Goal: Task Accomplishment & Management: Complete application form

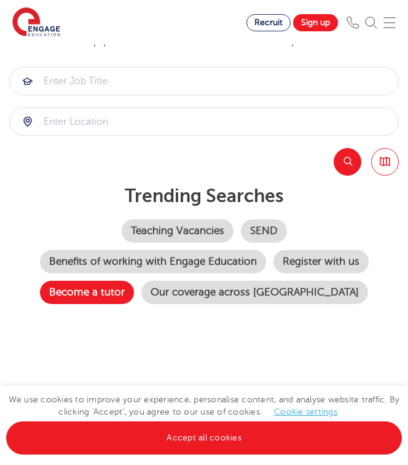
scroll to position [122, 0]
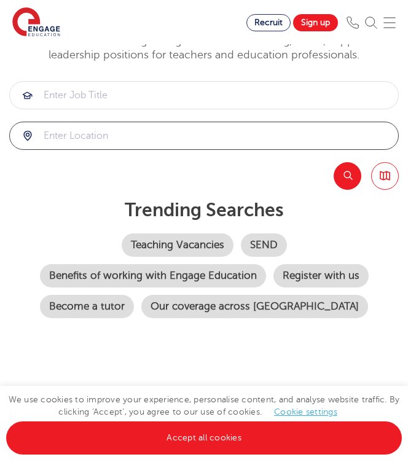
click at [88, 124] on input "search" at bounding box center [204, 135] width 388 height 27
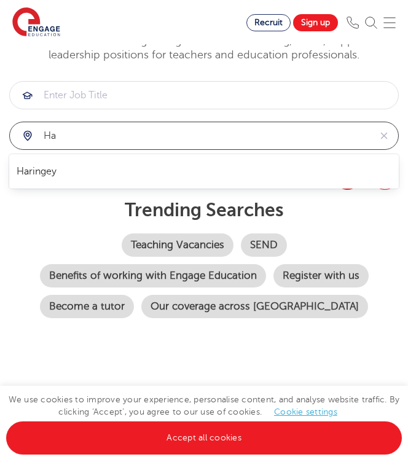
type input "h"
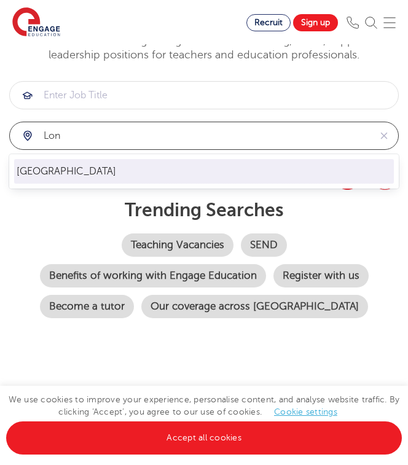
click at [106, 179] on li "[GEOGRAPHIC_DATA]" at bounding box center [203, 171] width 379 height 25
type input "[GEOGRAPHIC_DATA]"
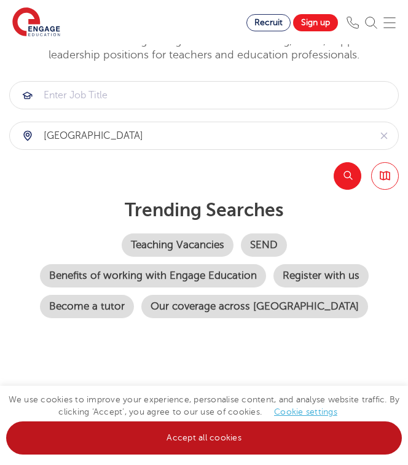
click at [165, 433] on link "Accept all cookies" at bounding box center [203, 437] width 395 height 33
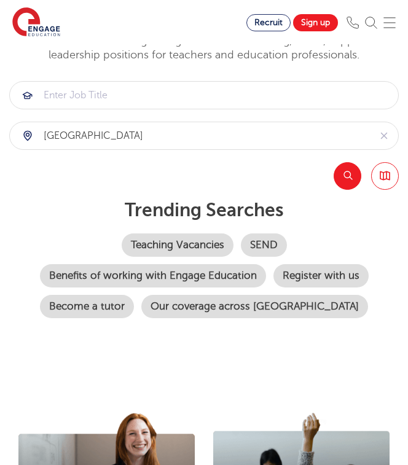
click at [351, 166] on button "Search" at bounding box center [347, 176] width 28 height 28
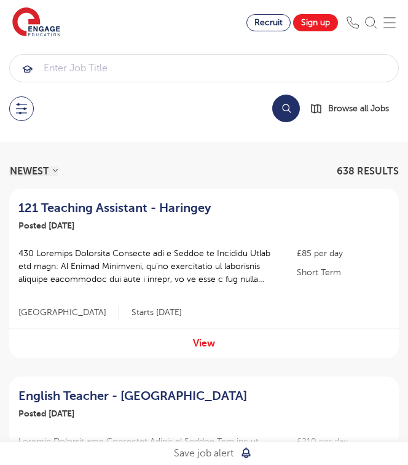
scroll to position [-1, 0]
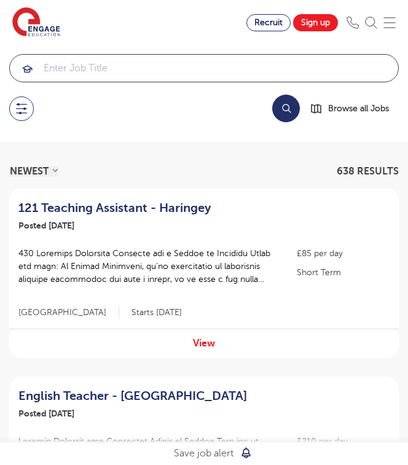
click at [96, 70] on input "search" at bounding box center [204, 68] width 388 height 27
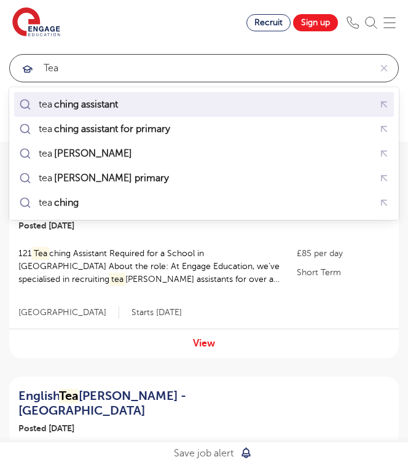
click at [50, 101] on div "tea ching assistant" at bounding box center [79, 104] width 81 height 12
type input "teaching assistant"
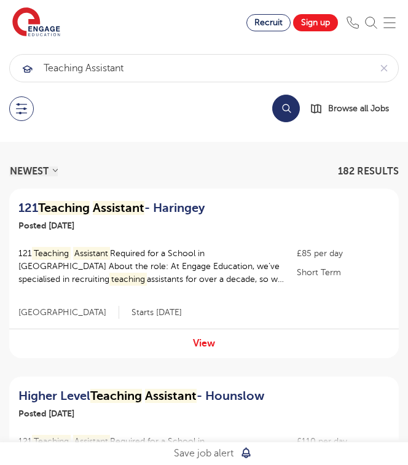
click at [290, 112] on button "Search" at bounding box center [286, 109] width 28 height 28
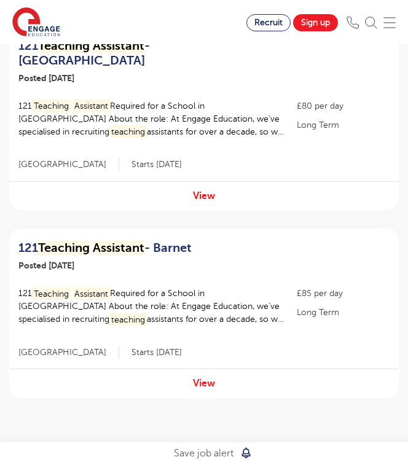
scroll to position [1698, 0]
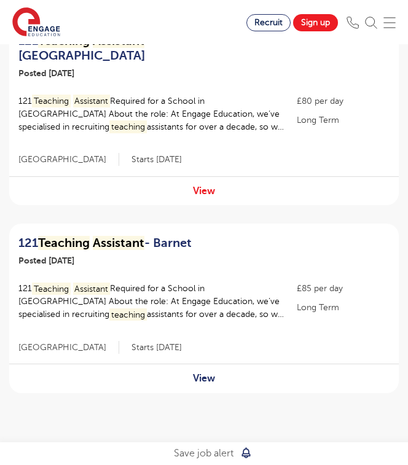
click at [201, 373] on link "View" at bounding box center [204, 378] width 22 height 11
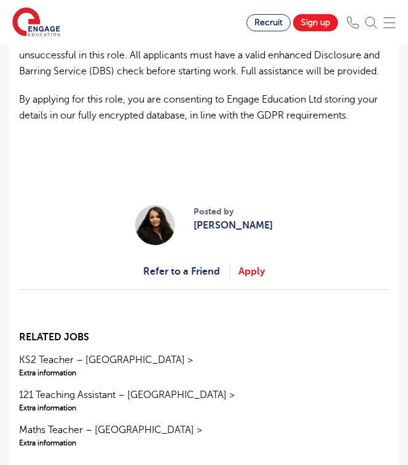
scroll to position [1087, 0]
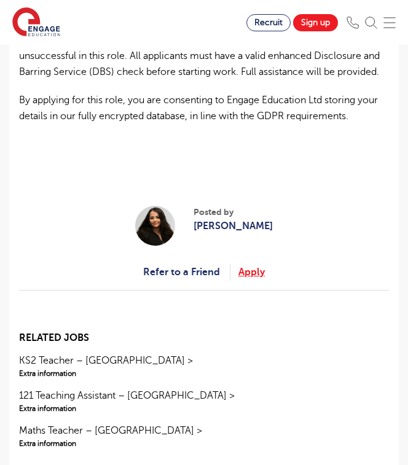
click at [246, 271] on link "Apply" at bounding box center [251, 272] width 26 height 16
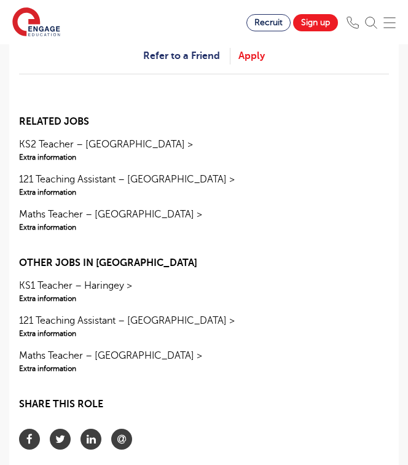
scroll to position [1304, 0]
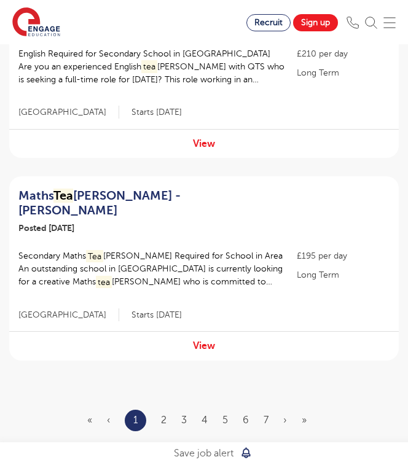
scroll to position [1747, 0]
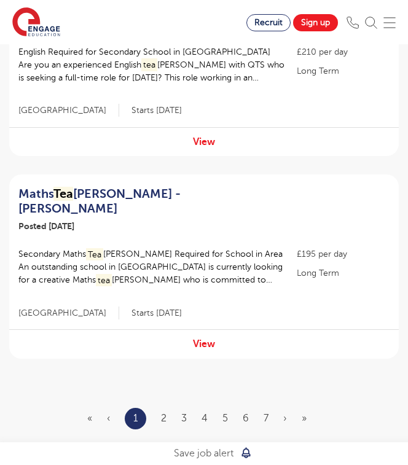
click at [160, 408] on ul "« ‹ 1 2 3 4 5 6 7 › »" at bounding box center [204, 418] width 234 height 21
click at [174, 408] on ul "« ‹ 1 2 3 4 5 6 7 › »" at bounding box center [204, 418] width 234 height 21
click at [165, 413] on link "2" at bounding box center [164, 418] width 6 height 11
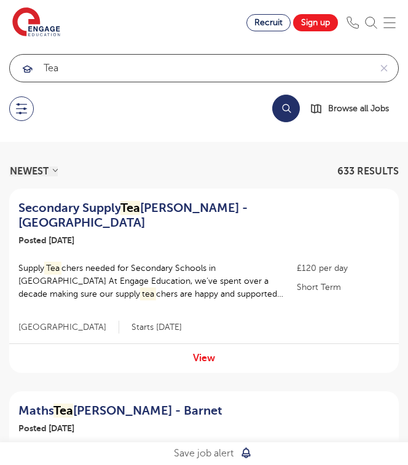
click at [69, 71] on input "tea" at bounding box center [190, 68] width 360 height 27
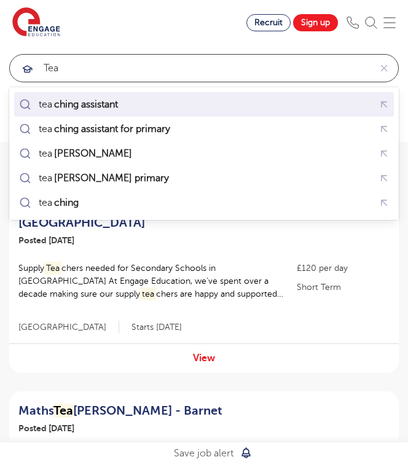
click at [69, 104] on mark "ching assistant" at bounding box center [86, 104] width 68 height 15
type input "teaching assistant"
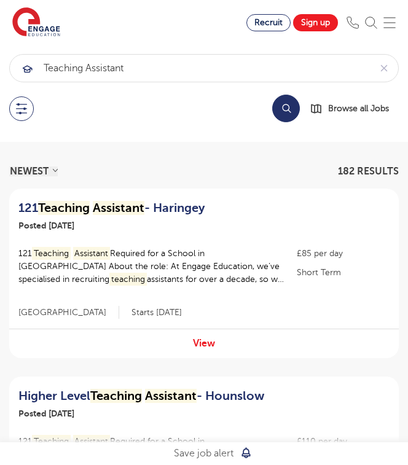
click at [274, 105] on button "Search" at bounding box center [286, 109] width 28 height 28
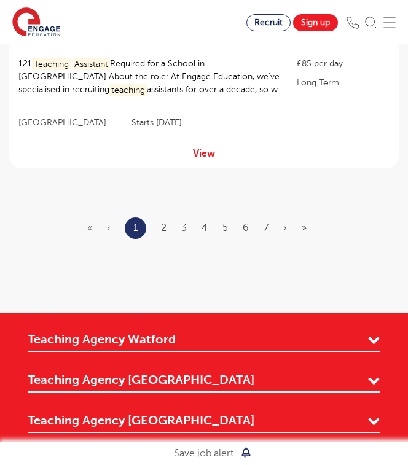
scroll to position [1926, 0]
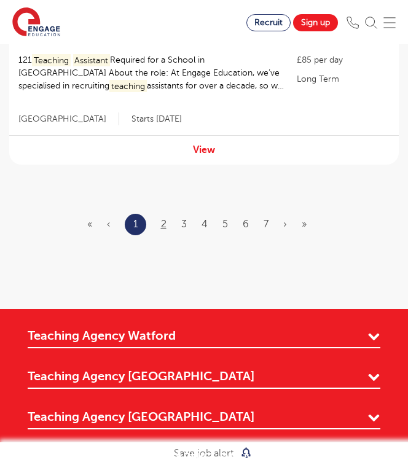
click at [165, 219] on link "2" at bounding box center [164, 224] width 6 height 11
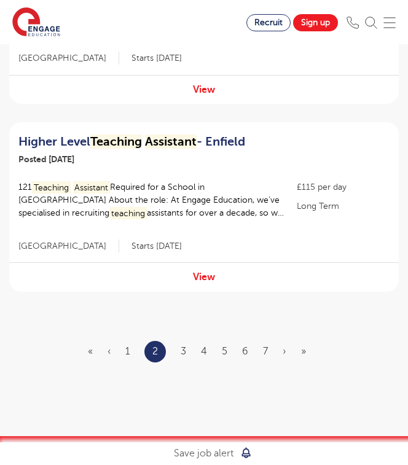
scroll to position [1809, 0]
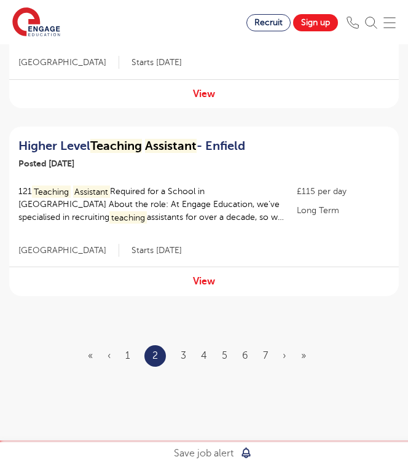
click at [178, 345] on ul "« ‹ 1 2 3 4 5 6 7 › »" at bounding box center [204, 355] width 233 height 21
click at [180, 350] on link "3" at bounding box center [183, 355] width 6 height 11
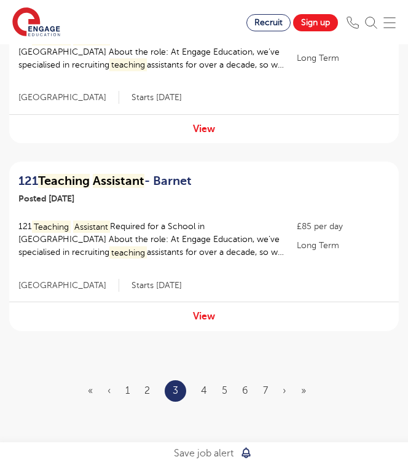
scroll to position [1803, 0]
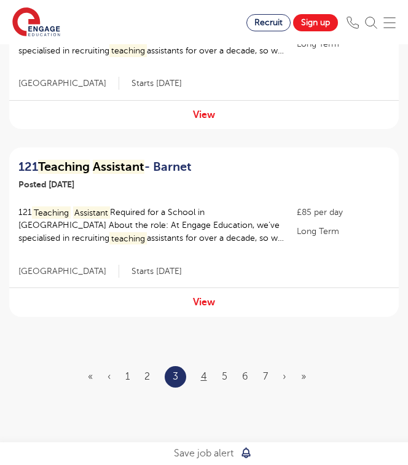
click at [201, 371] on link "4" at bounding box center [204, 376] width 6 height 11
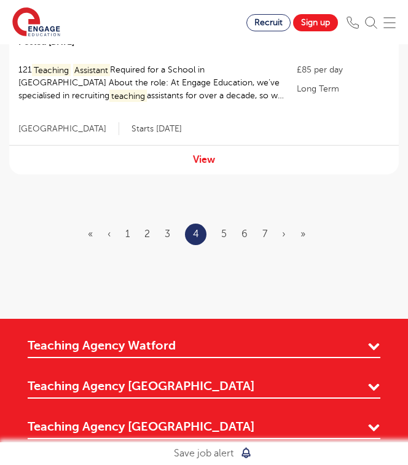
scroll to position [1932, 0]
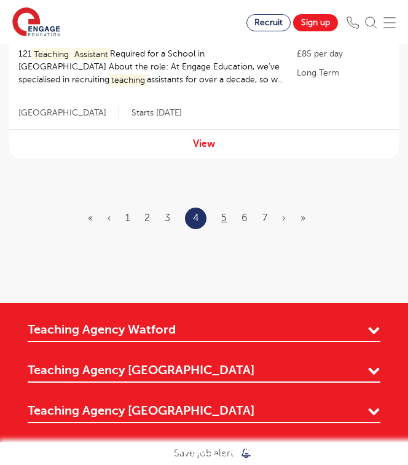
click at [221, 212] on link "5" at bounding box center [224, 217] width 6 height 11
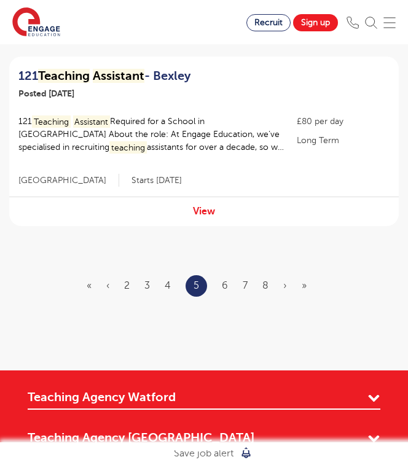
scroll to position [1841, 0]
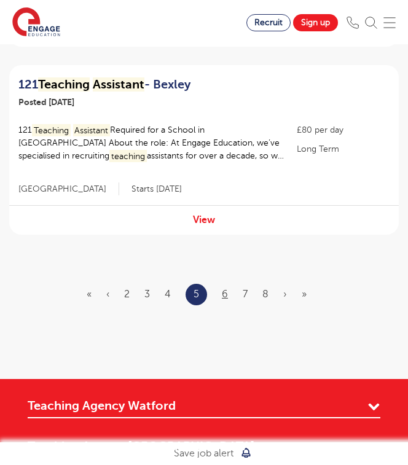
click at [225, 289] on link "6" at bounding box center [225, 294] width 6 height 11
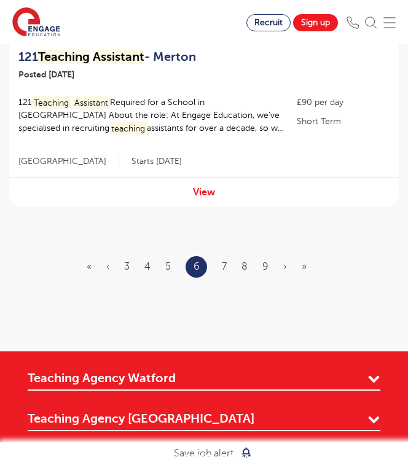
scroll to position [1931, 0]
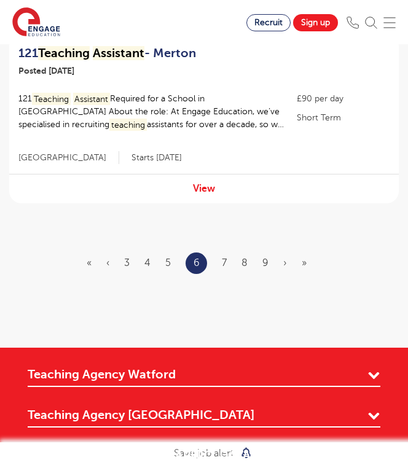
click at [223, 252] on ul "« ‹ 3 4 5 6 7 8 9 › »" at bounding box center [204, 262] width 235 height 21
click at [223, 257] on link "7" at bounding box center [224, 262] width 5 height 11
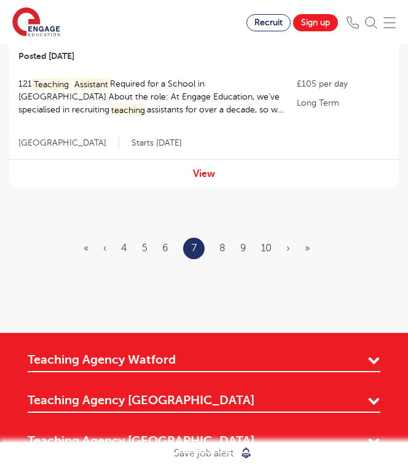
scroll to position [0, 0]
